Goal: Task Accomplishment & Management: Use online tool/utility

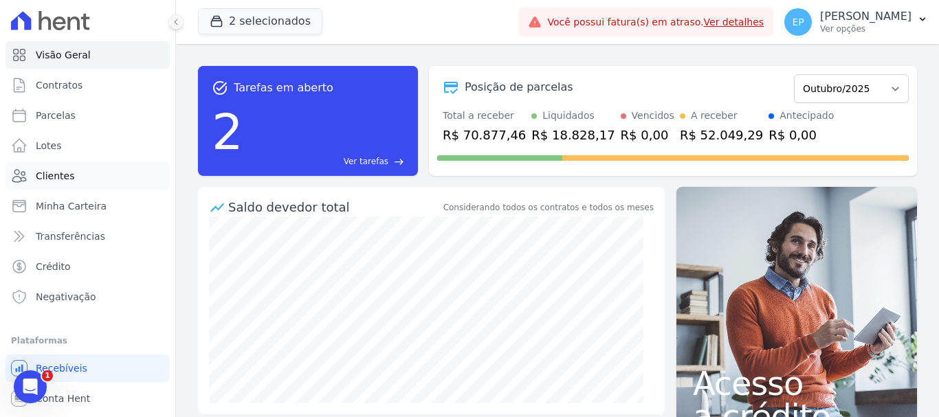
click at [60, 172] on span "Clientes" at bounding box center [55, 176] width 38 height 14
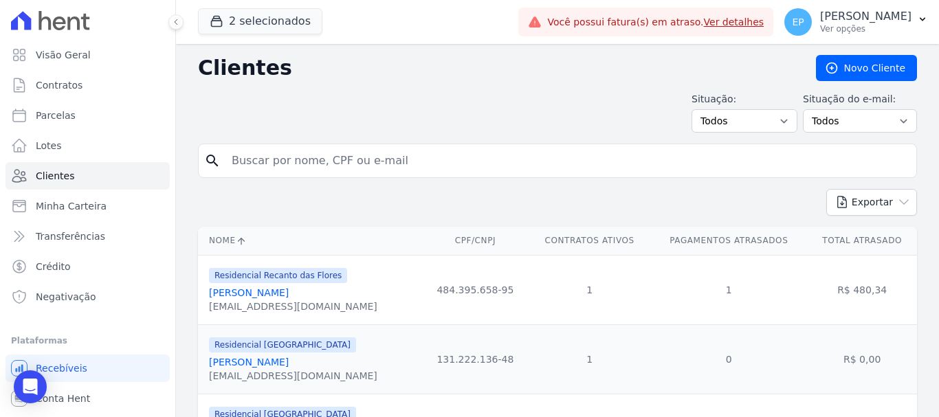
click at [266, 165] on input "search" at bounding box center [566, 160] width 687 height 27
type input "[PERSON_NAME]"
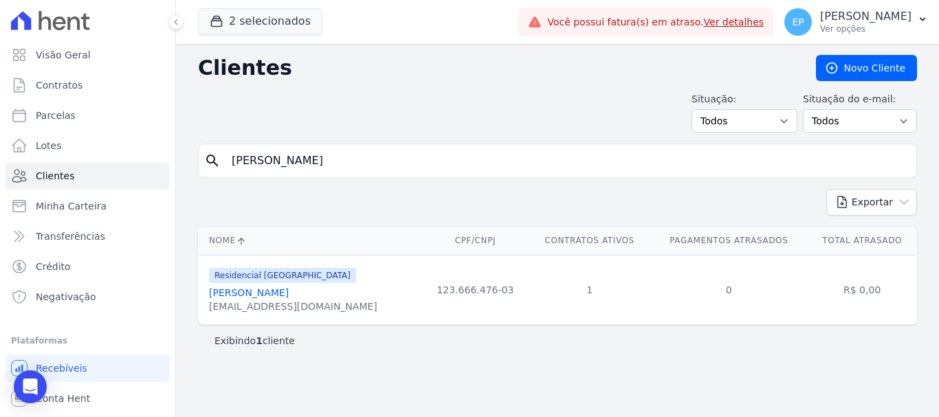
click at [271, 298] on link "[PERSON_NAME]" at bounding box center [249, 292] width 80 height 11
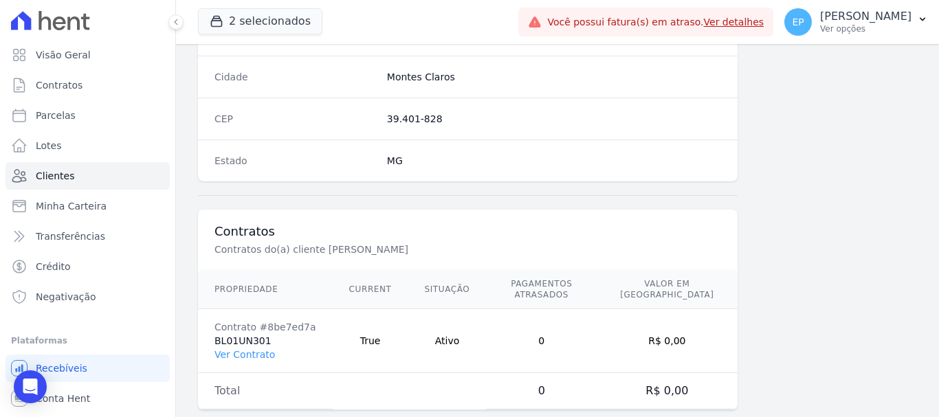
scroll to position [869, 0]
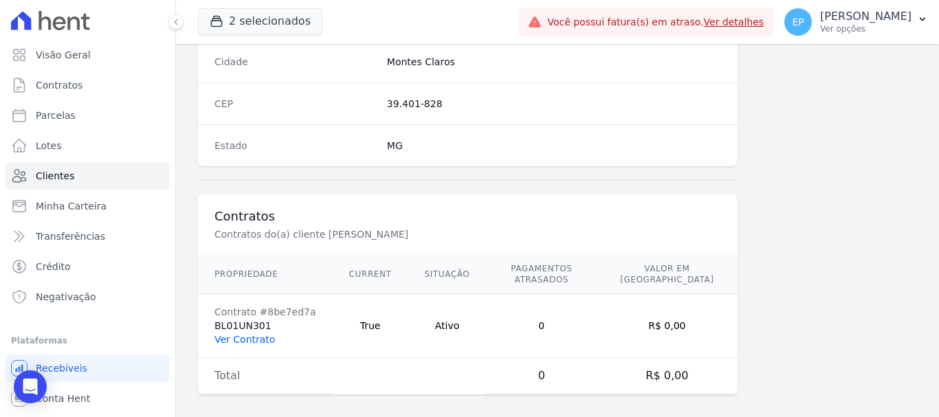
click at [252, 334] on link "Ver Contrato" at bounding box center [244, 339] width 60 height 11
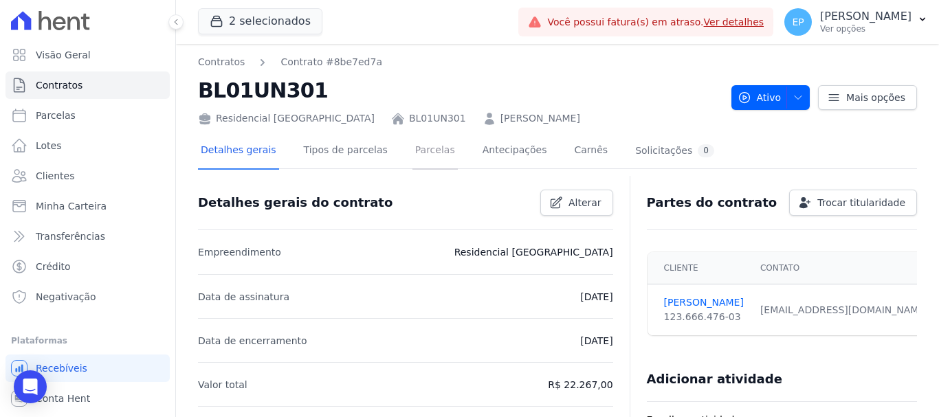
click at [419, 150] on link "Parcelas" at bounding box center [434, 151] width 45 height 36
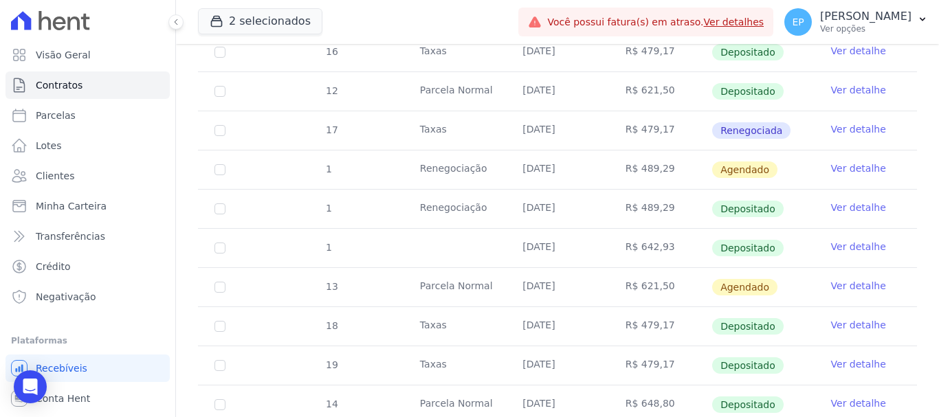
scroll to position [964, 0]
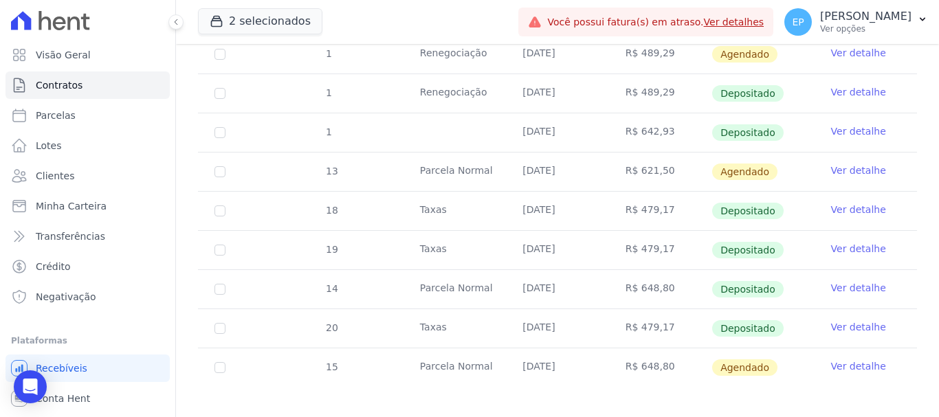
click at [850, 359] on link "Ver detalhe" at bounding box center [858, 366] width 55 height 14
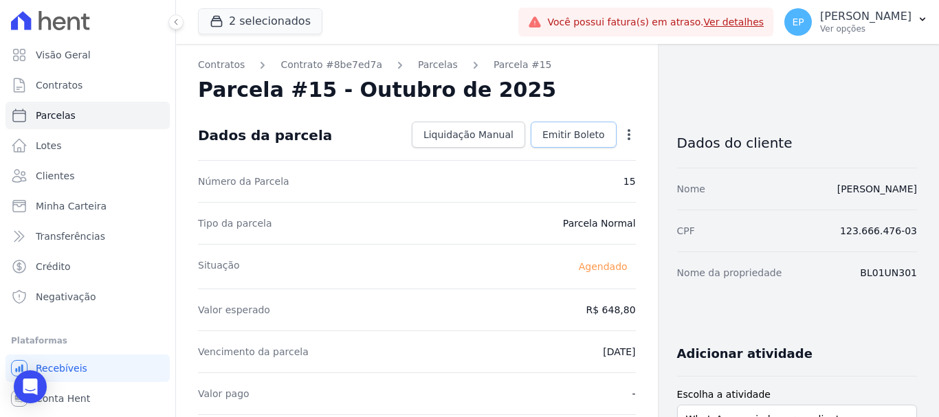
click at [570, 139] on span "Emitir Boleto" at bounding box center [573, 135] width 63 height 14
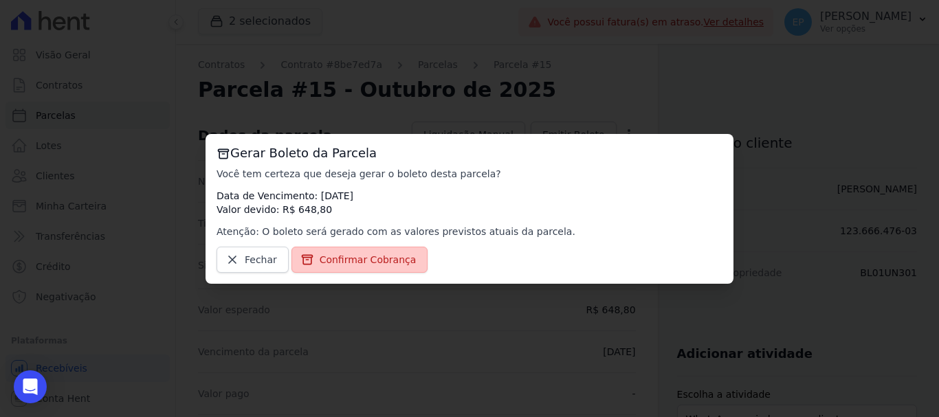
click at [375, 264] on span "Confirmar Cobrança" at bounding box center [368, 260] width 97 height 14
click at [378, 260] on span "Confirmar Cobrança" at bounding box center [368, 260] width 97 height 14
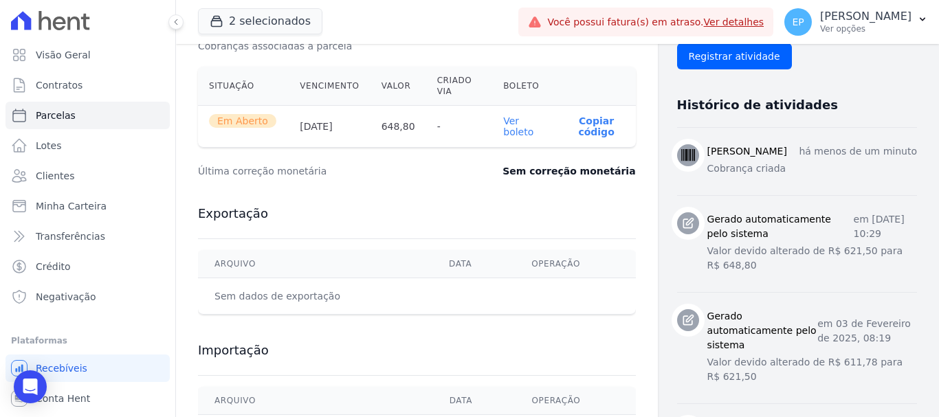
scroll to position [481, 0]
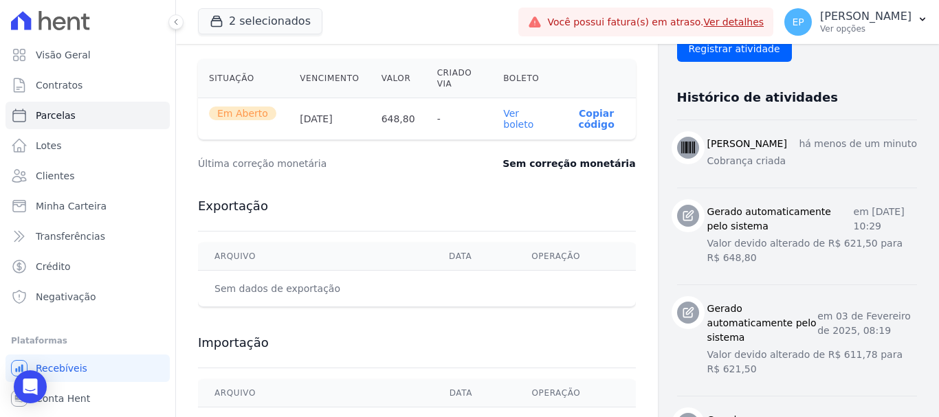
click at [588, 125] on p "Copiar código" at bounding box center [596, 119] width 56 height 22
